Goal: Task Accomplishment & Management: Manage account settings

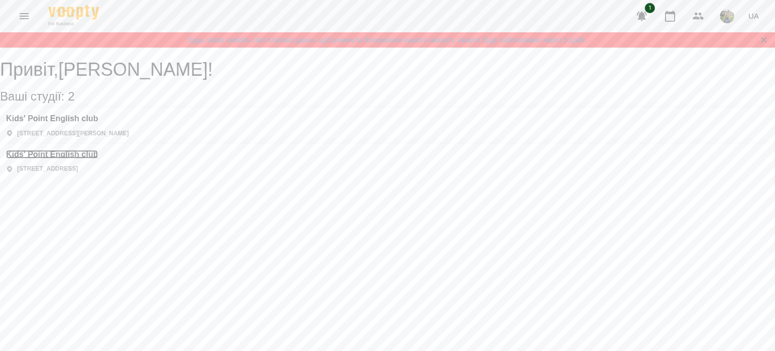
click at [98, 150] on h3 "Kids' Point English club" at bounding box center [52, 154] width 92 height 9
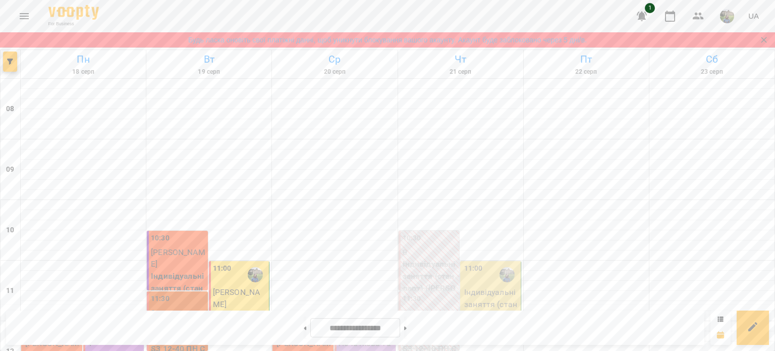
scroll to position [119, 0]
click at [495, 263] on div at bounding box center [506, 274] width 23 height 23
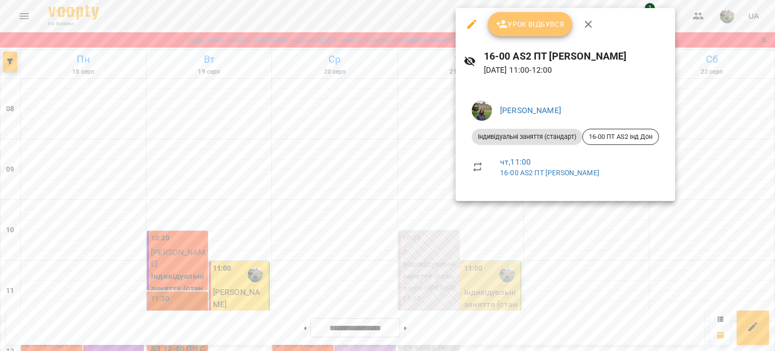
click at [521, 31] on button "Урок відбувся" at bounding box center [530, 24] width 85 height 24
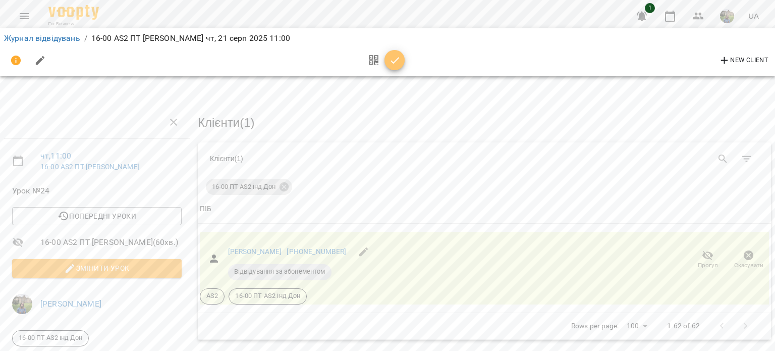
click at [389, 55] on icon "button" at bounding box center [395, 60] width 12 height 12
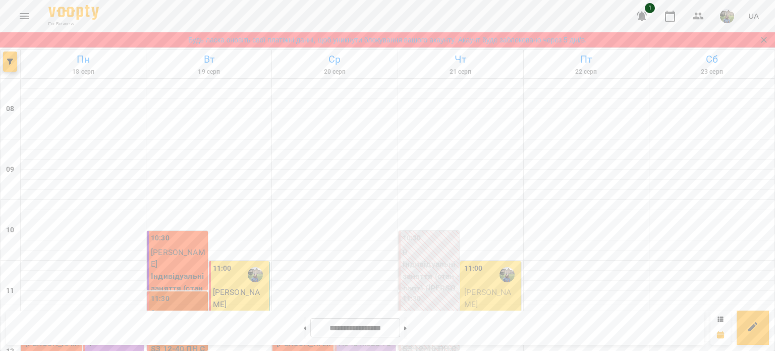
scroll to position [499, 0]
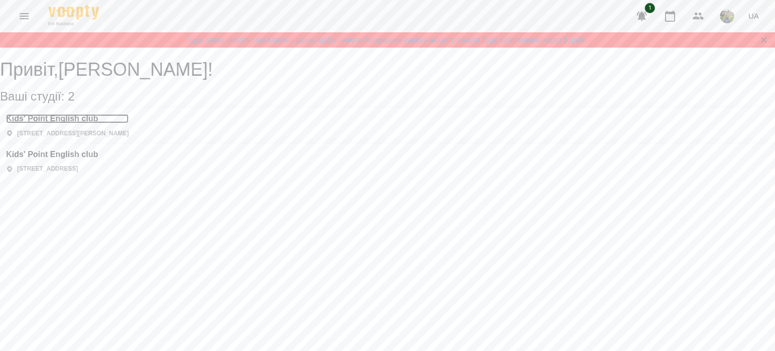
click at [83, 123] on h3 "Kids' Point English club" at bounding box center [67, 118] width 123 height 9
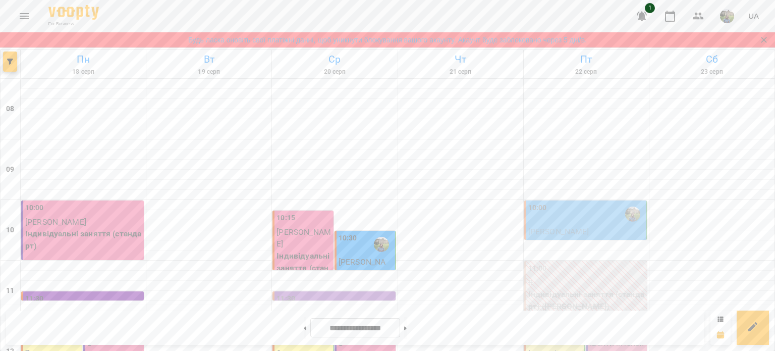
scroll to position [492, 0]
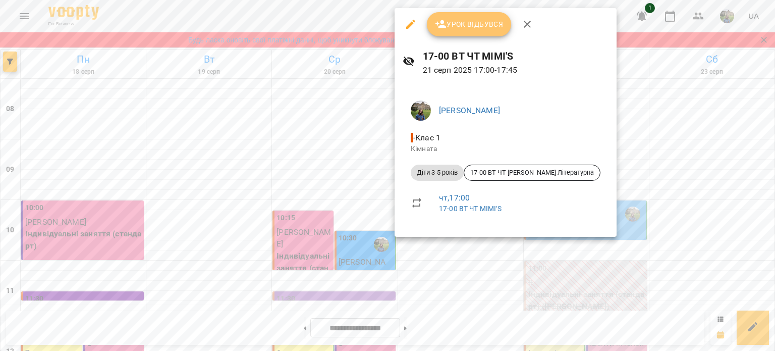
click at [460, 34] on button "Урок відбувся" at bounding box center [469, 24] width 85 height 24
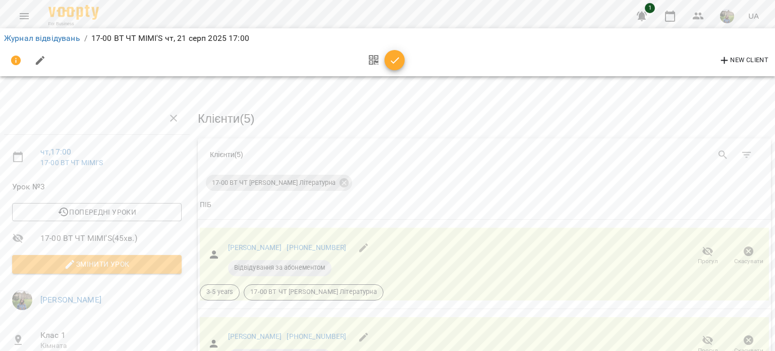
scroll to position [44, 0]
click at [707, 245] on span "Прогул" at bounding box center [707, 255] width 29 height 20
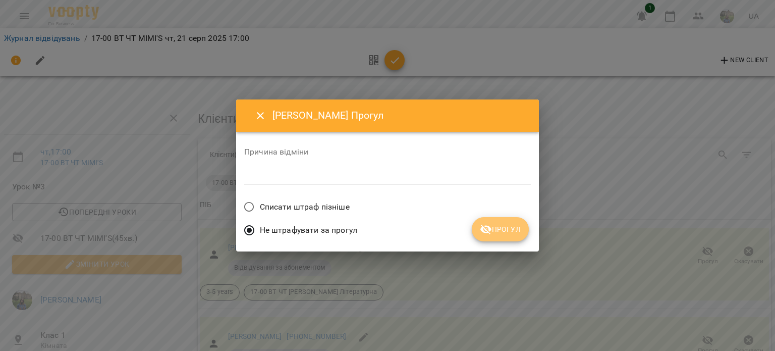
click at [479, 230] on button "Прогул" at bounding box center [500, 229] width 57 height 24
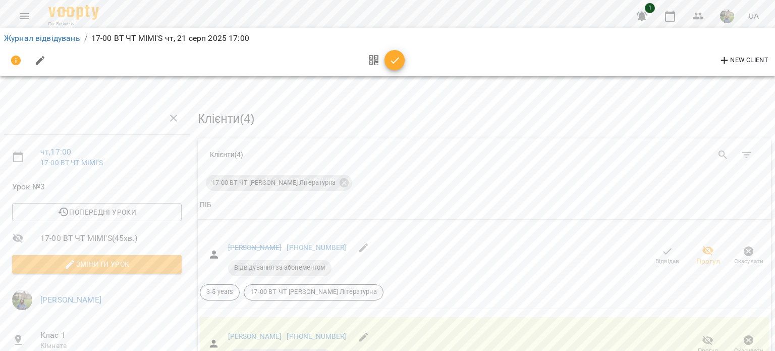
scroll to position [326, 0]
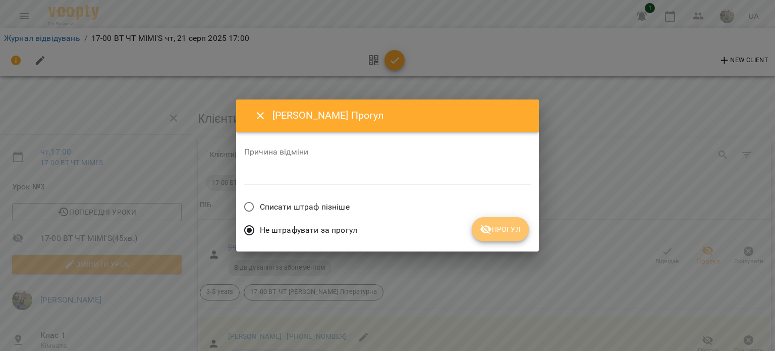
click at [506, 226] on span "Прогул" at bounding box center [500, 229] width 41 height 12
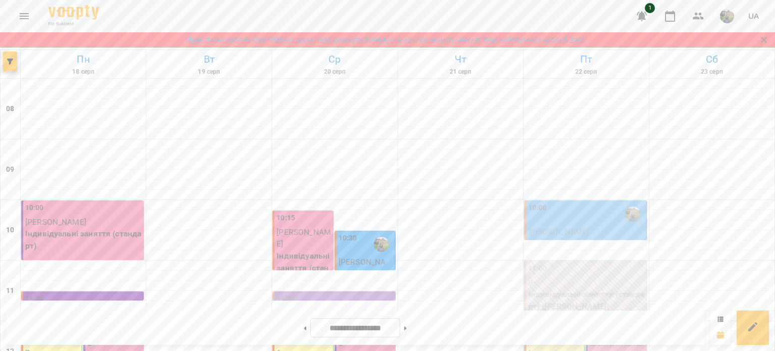
scroll to position [499, 0]
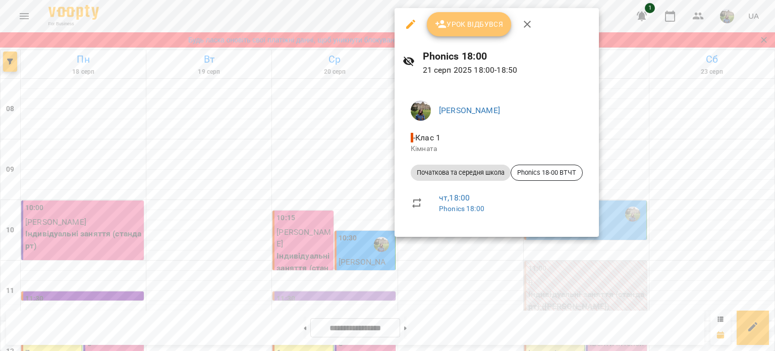
click at [456, 26] on span "Урок відбувся" at bounding box center [469, 24] width 69 height 12
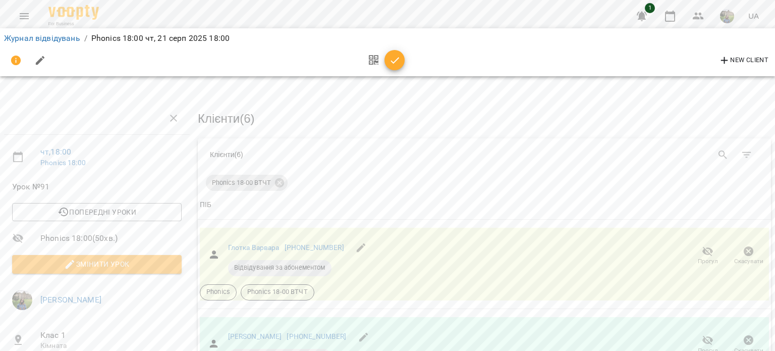
scroll to position [167, 0]
click at [710, 334] on span "Прогул" at bounding box center [707, 344] width 29 height 20
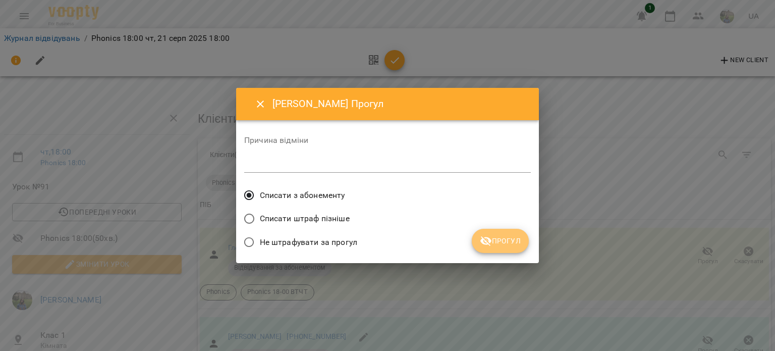
click at [480, 241] on button "Прогул" at bounding box center [500, 240] width 57 height 24
